Goal: Task Accomplishment & Management: Manage account settings

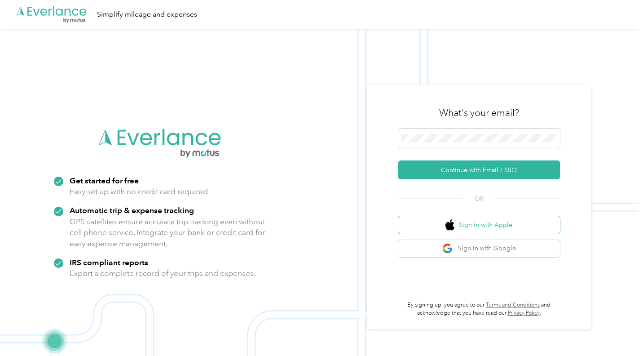
click at [445, 225] on button "Sign in with Apple" at bounding box center [479, 225] width 162 height 18
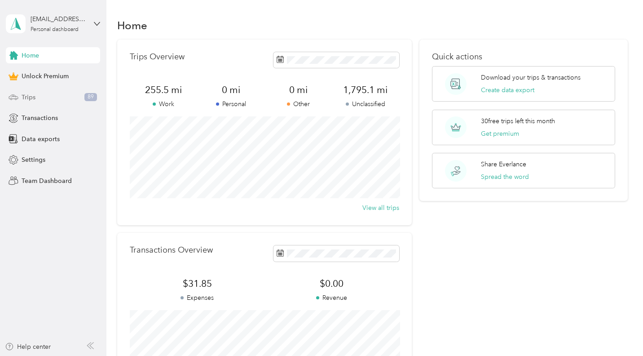
click at [46, 94] on div "Trips 89" at bounding box center [53, 97] width 94 height 16
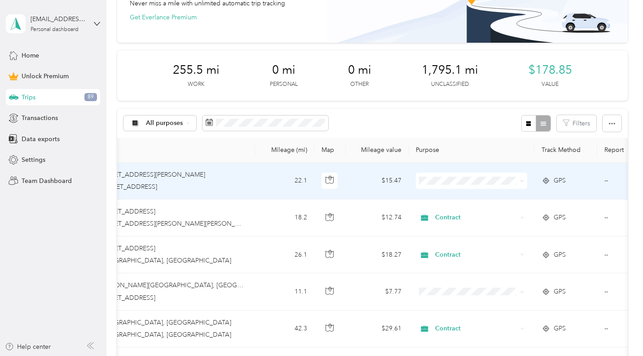
scroll to position [0, 159]
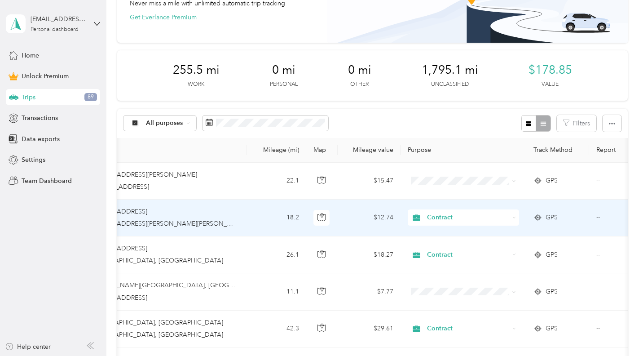
click at [442, 218] on span "Contract" at bounding box center [468, 217] width 82 height 10
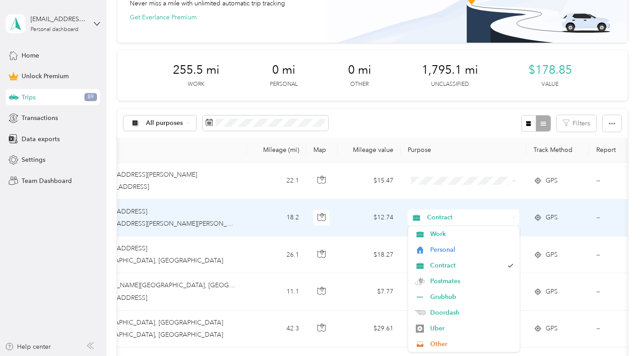
click at [442, 218] on span "Contract" at bounding box center [468, 217] width 82 height 10
click at [457, 215] on span "Contract" at bounding box center [468, 217] width 82 height 10
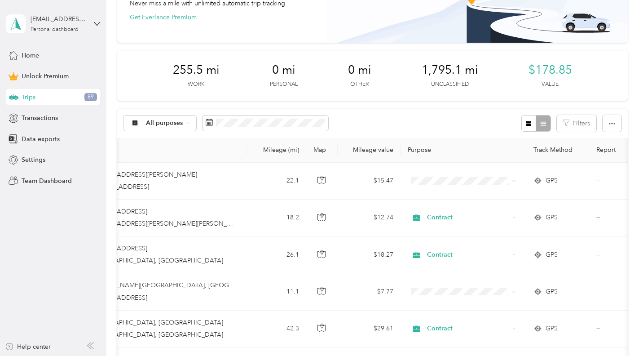
click at [484, 128] on div "All purposes Filters" at bounding box center [372, 123] width 510 height 29
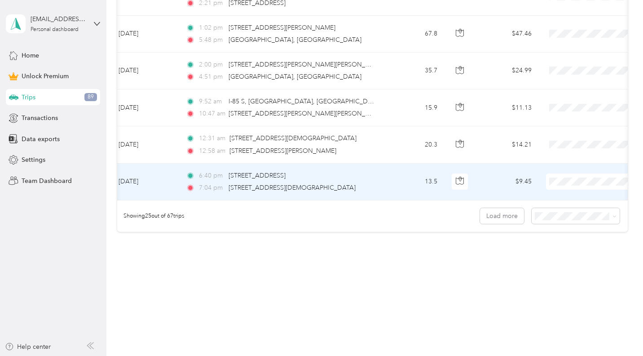
scroll to position [0, 25]
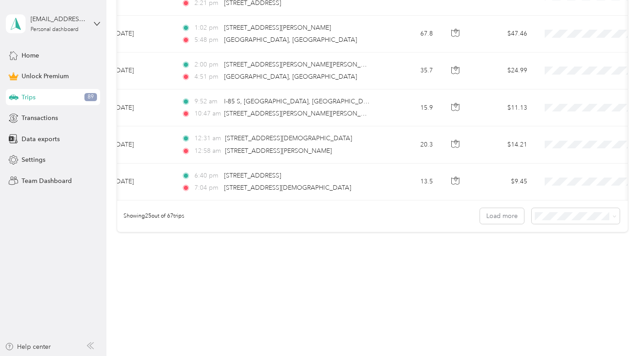
click at [549, 259] on li "100 per load" at bounding box center [578, 264] width 88 height 16
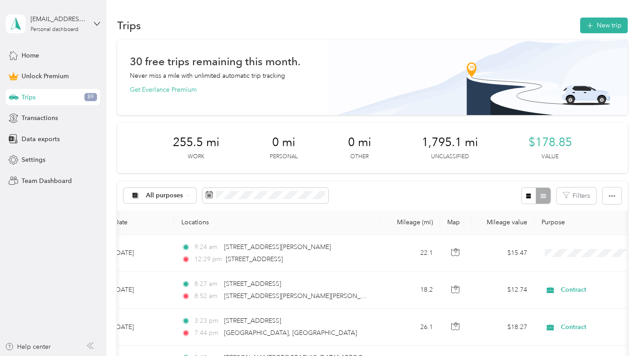
drag, startPoint x: 592, startPoint y: 9, endPoint x: 440, endPoint y: 14, distance: 151.9
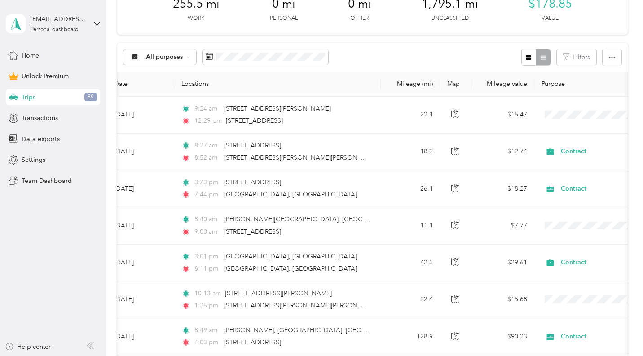
scroll to position [141, 0]
